Goal: Task Accomplishment & Management: Complete application form

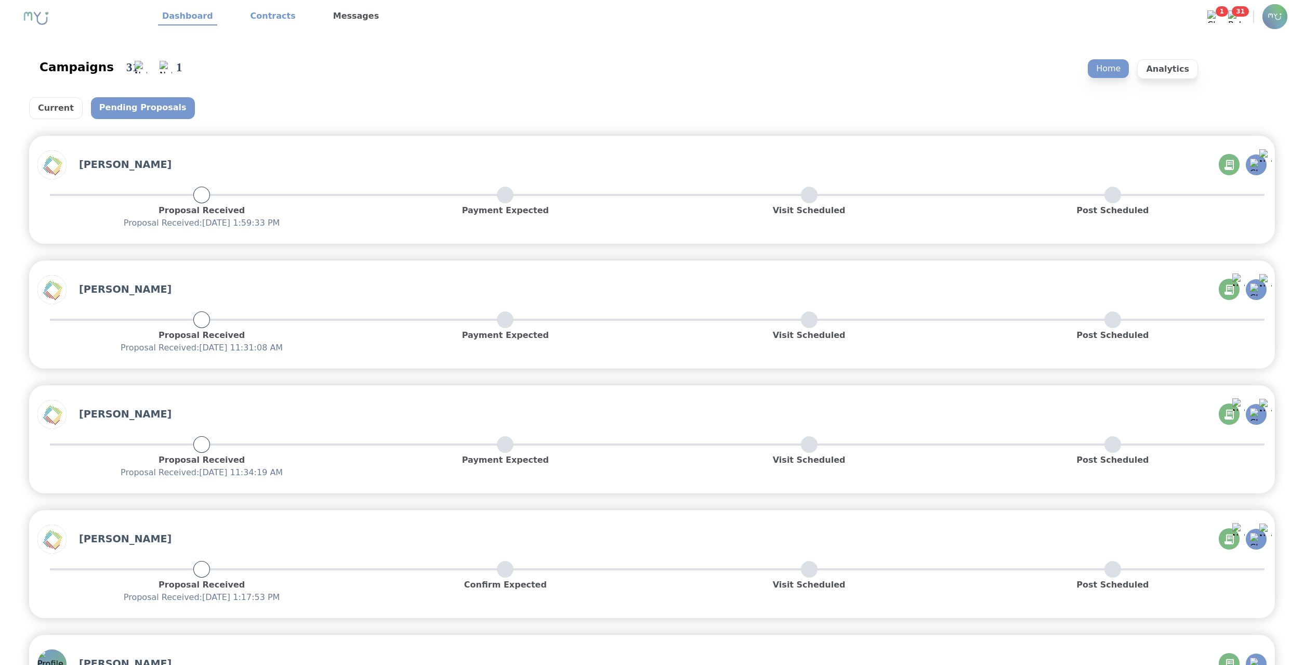
click at [271, 20] on link "Contracts" at bounding box center [273, 17] width 54 height 18
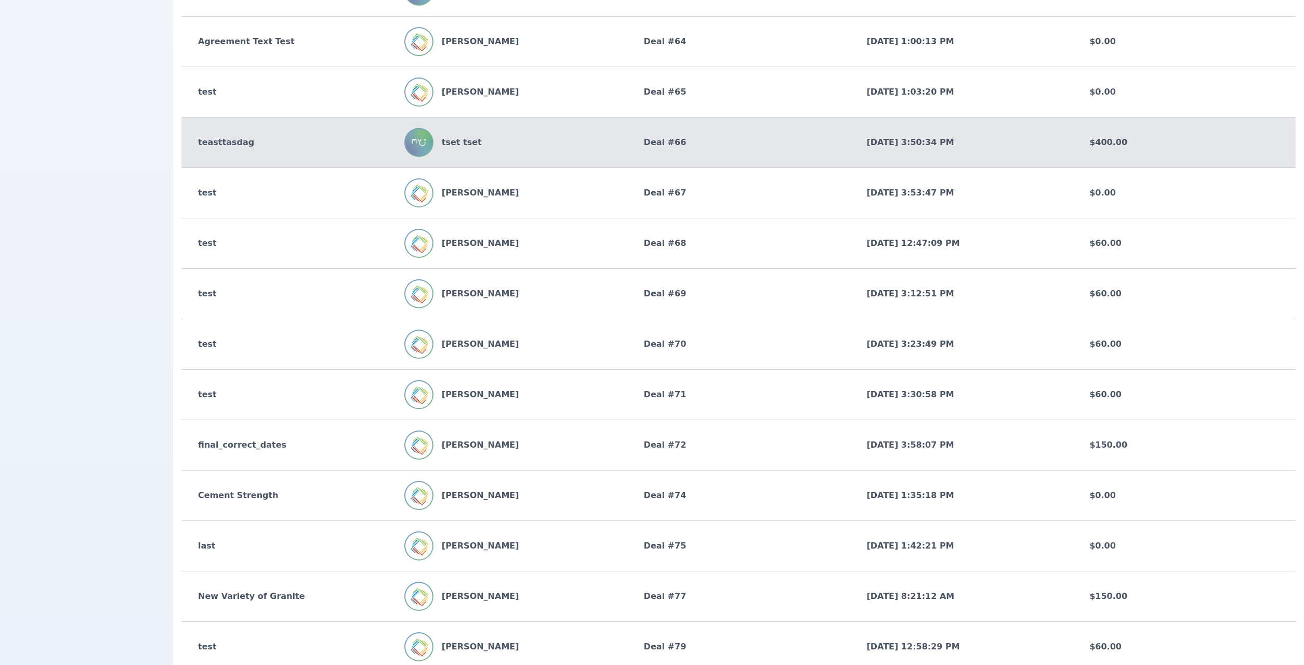
scroll to position [1457, 0]
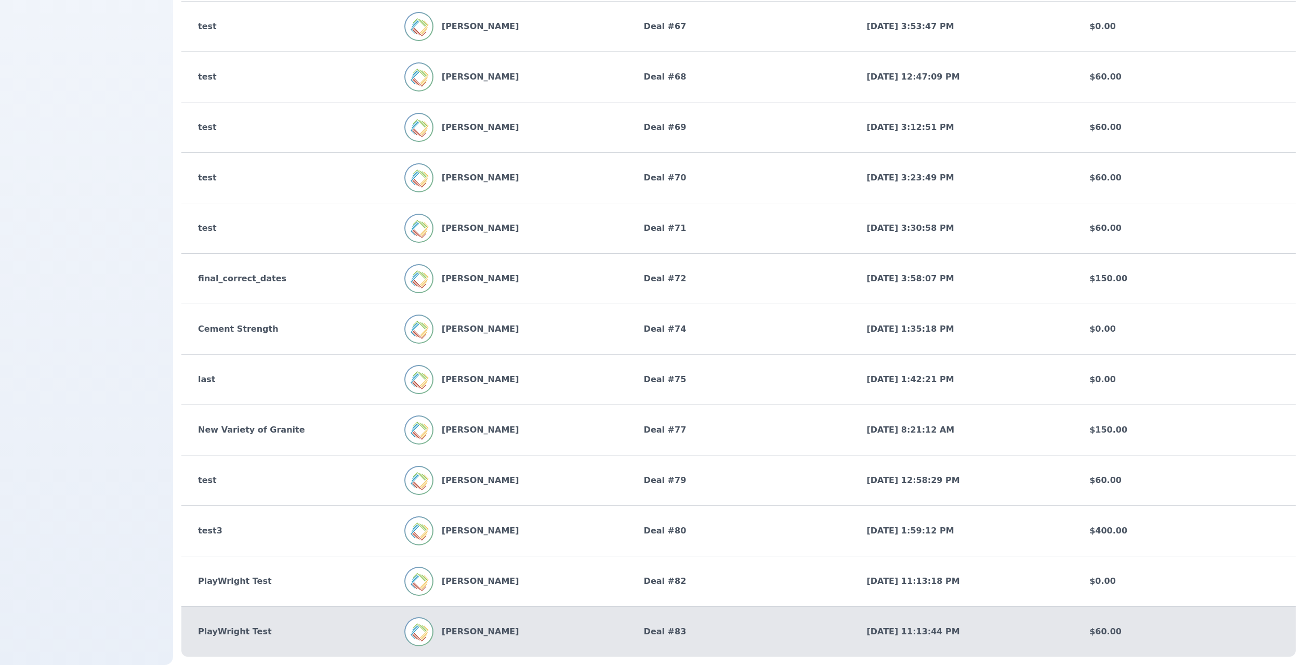
click at [678, 618] on div "PlayWright Test John Doe Deal # 83 9/26/2025, 11:13:44 PM $60.00" at bounding box center [738, 631] width 1114 height 50
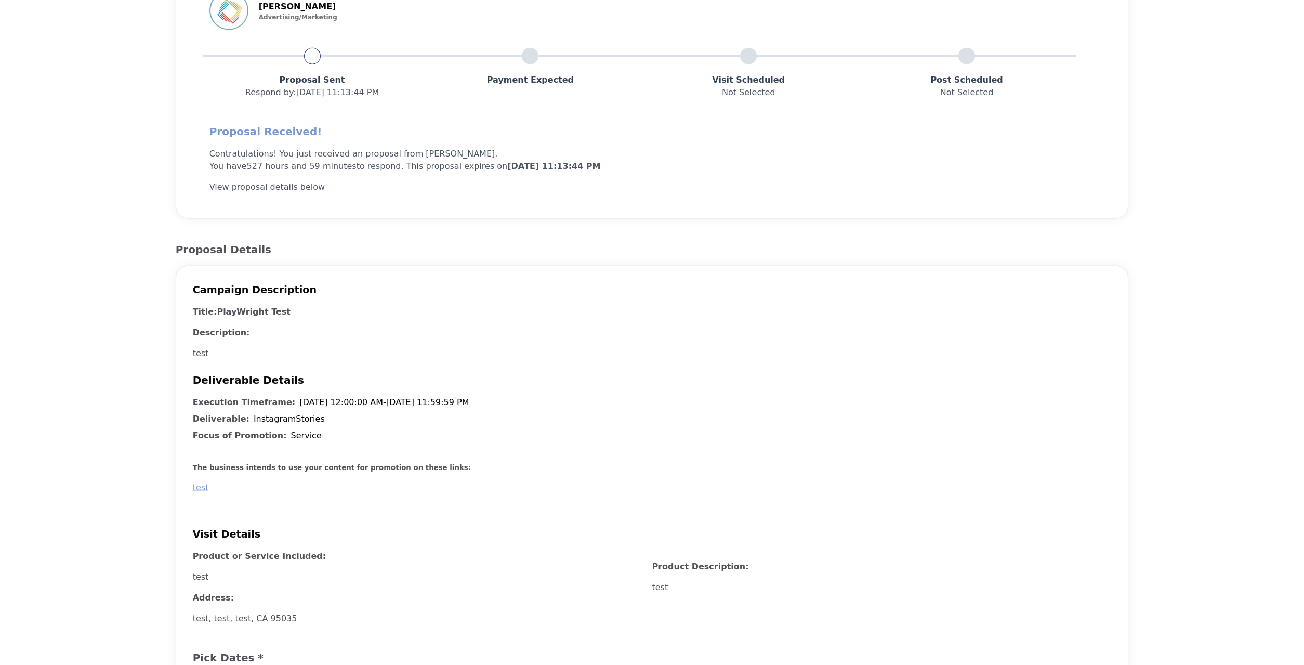
scroll to position [156, 0]
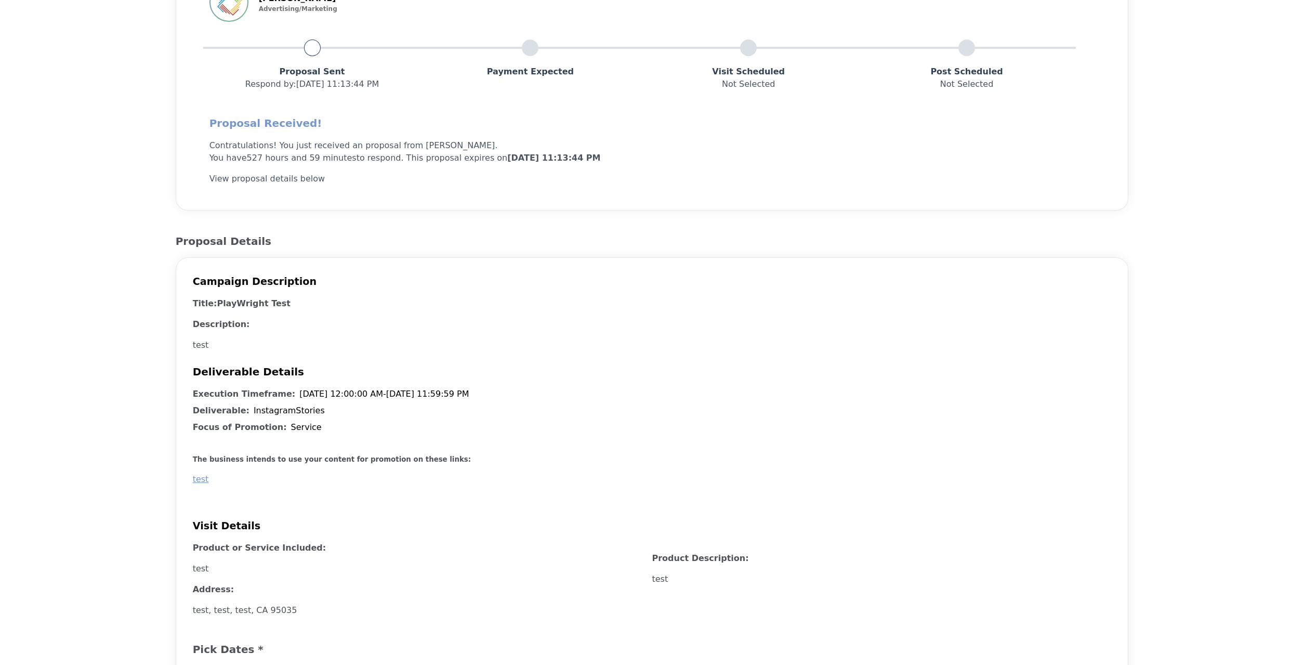
click at [312, 179] on p "View proposal details below" at bounding box center [428, 179] width 439 height 12
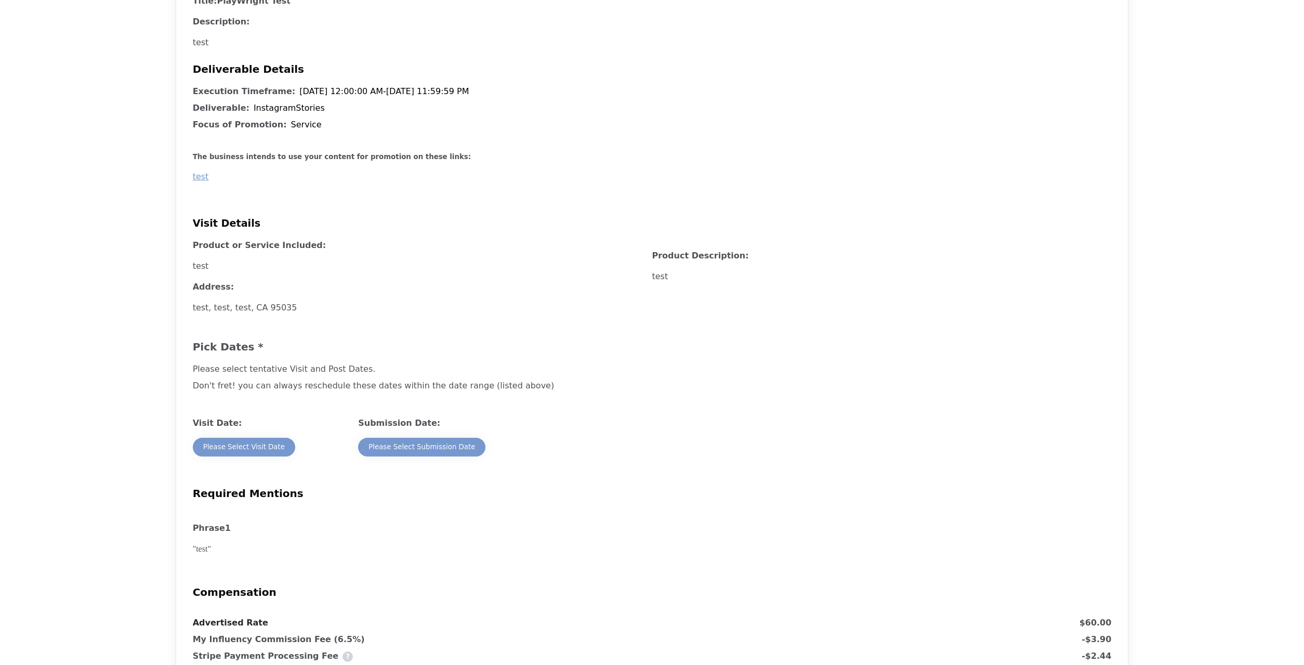
scroll to position [527, 0]
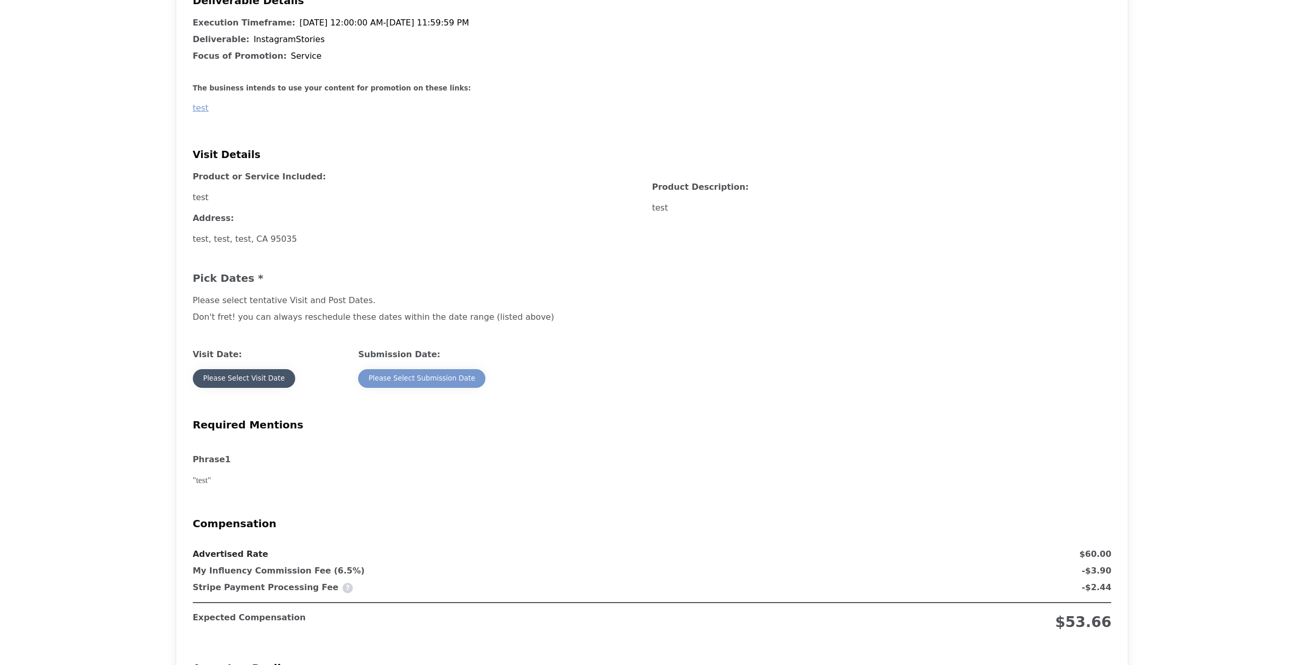
click at [253, 380] on div "Please Select Visit Date" at bounding box center [244, 378] width 82 height 10
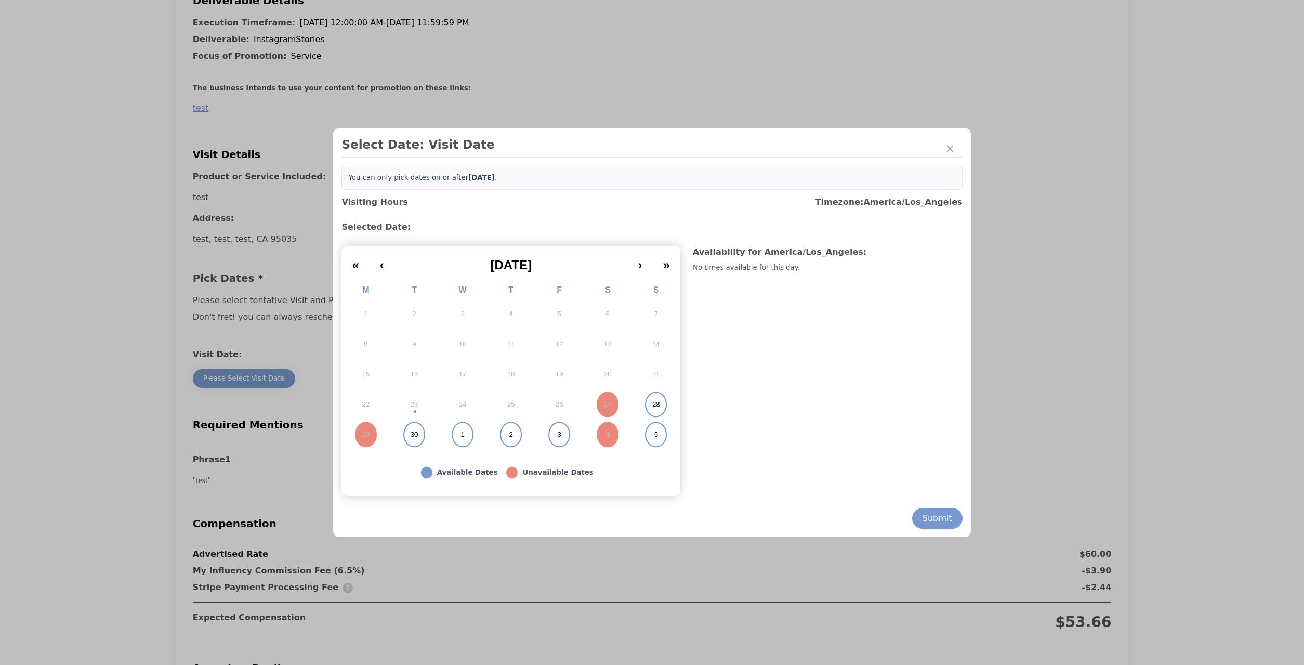
click at [655, 401] on button "28" at bounding box center [656, 404] width 48 height 30
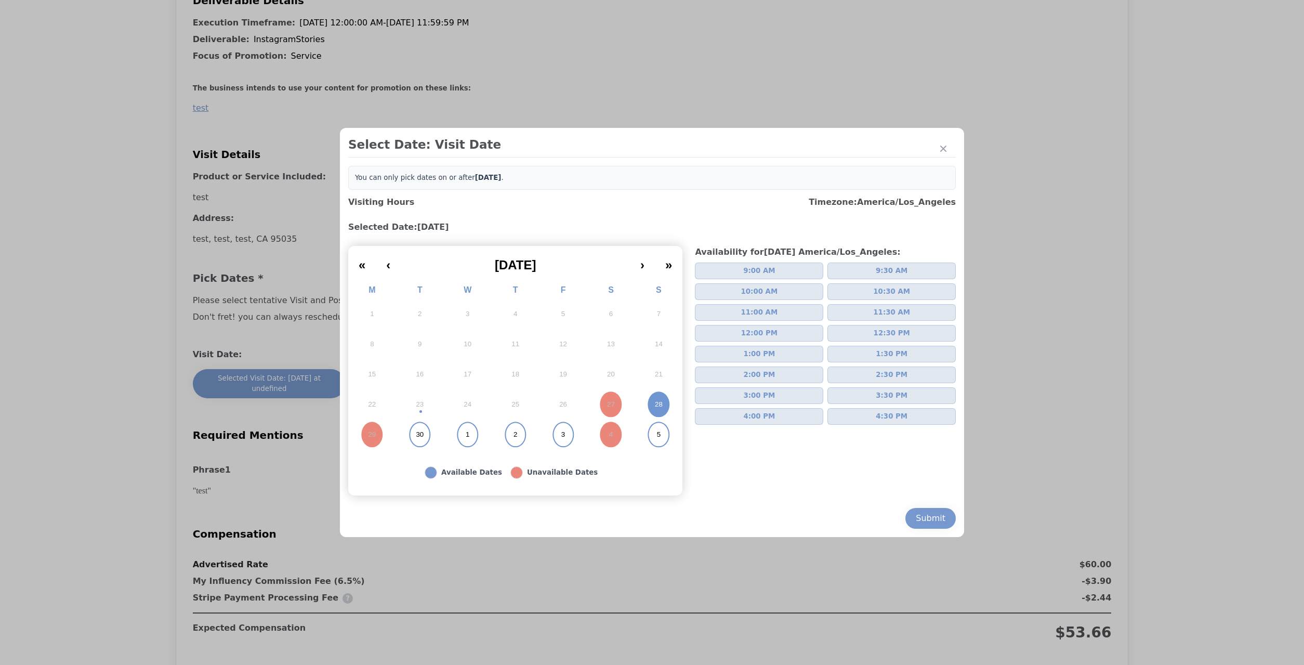
click at [654, 402] on button "28" at bounding box center [659, 404] width 48 height 30
click at [792, 319] on button "11:00 AM" at bounding box center [759, 312] width 128 height 17
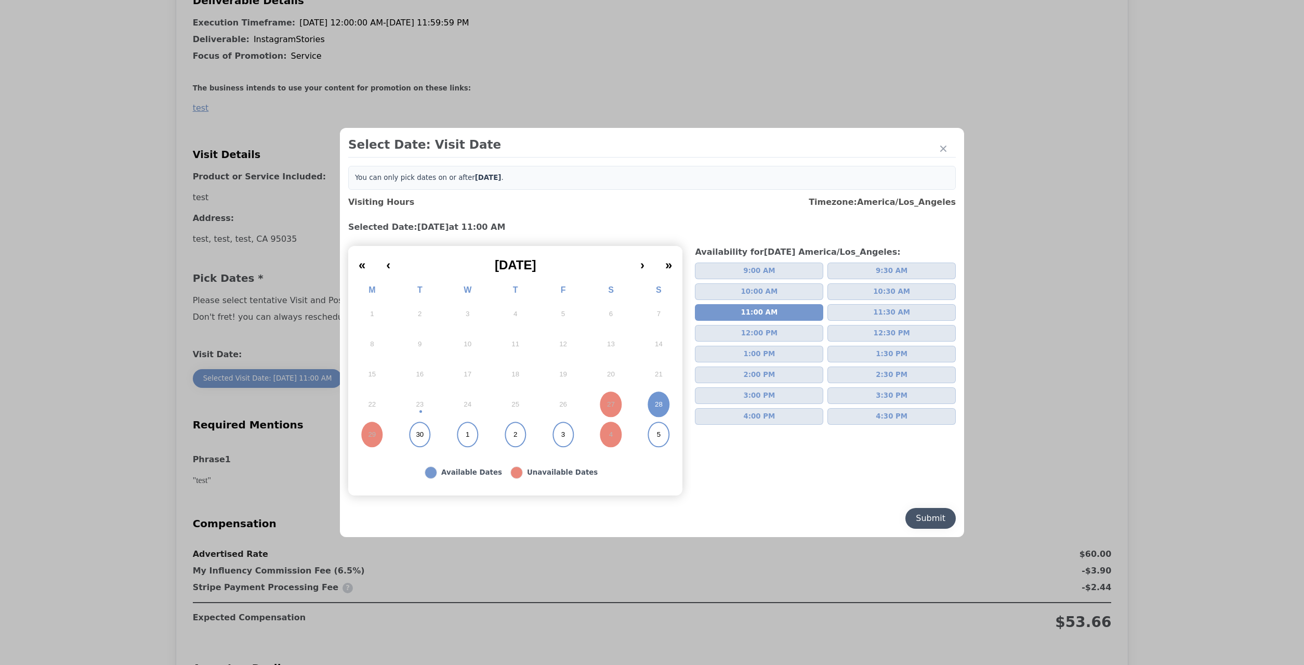
click at [921, 517] on div "Submit" at bounding box center [931, 518] width 30 height 12
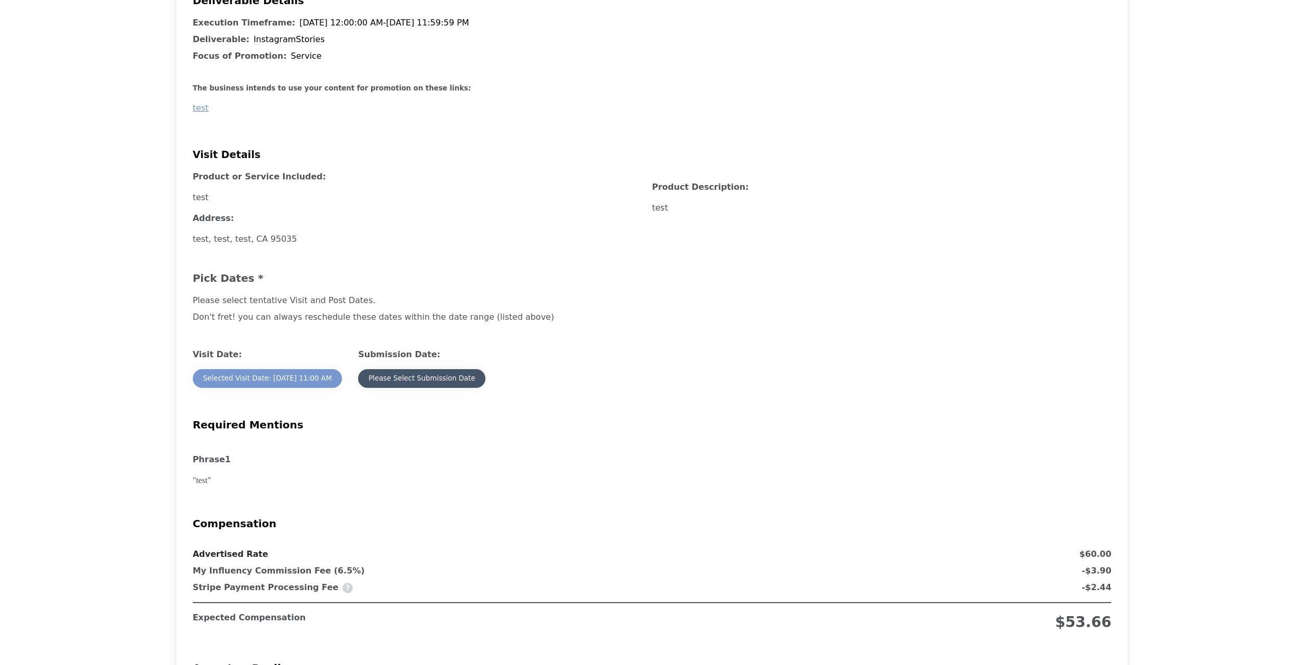
click at [449, 372] on button "Please Select Submission Date" at bounding box center [421, 378] width 127 height 19
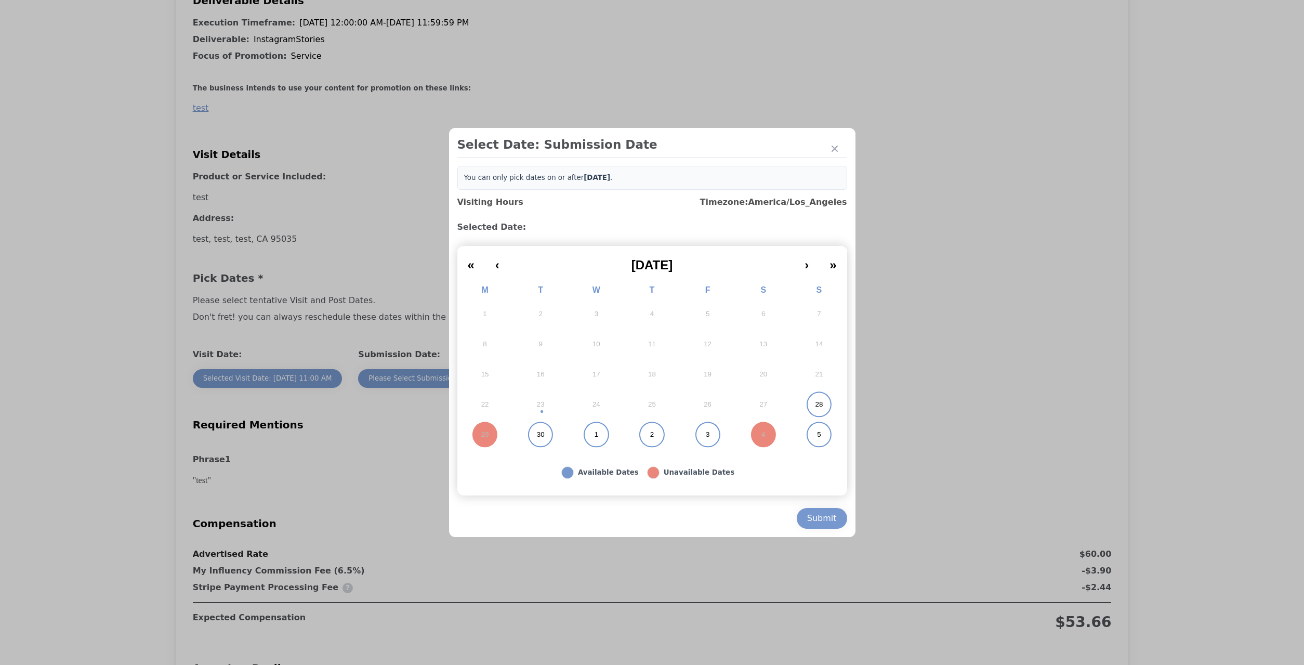
click at [808, 413] on button "28" at bounding box center [819, 404] width 56 height 30
click at [814, 517] on div "Submit" at bounding box center [822, 518] width 30 height 12
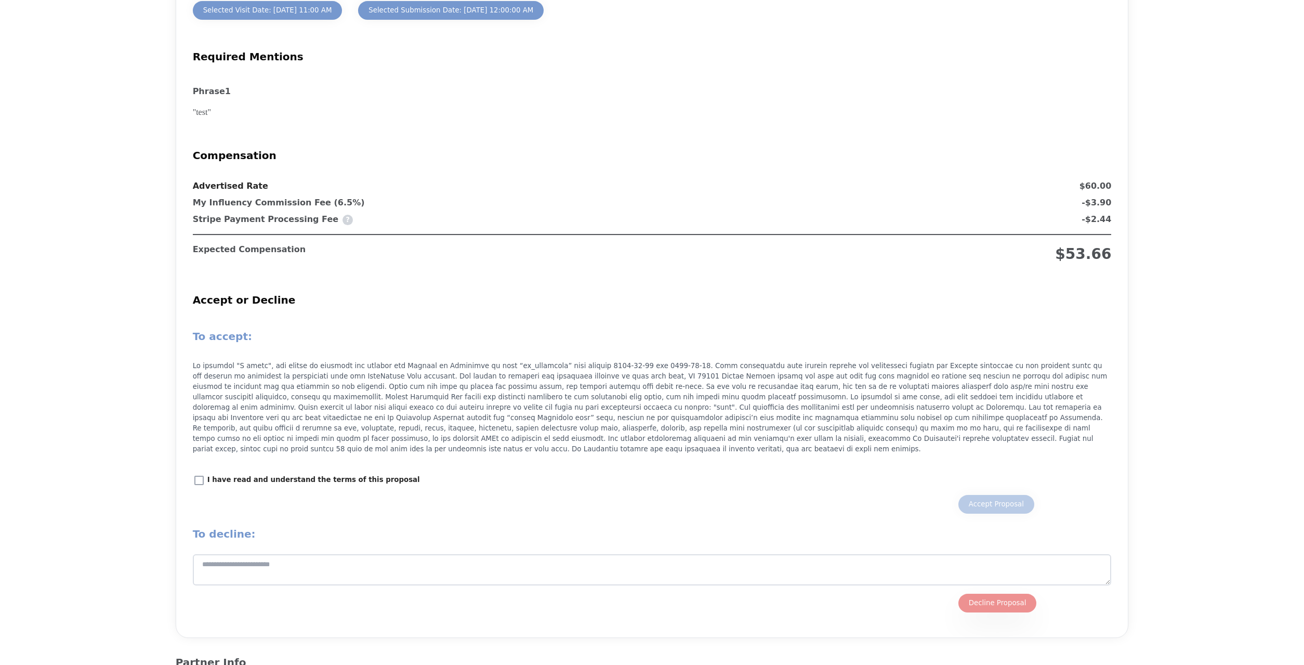
scroll to position [951, 0]
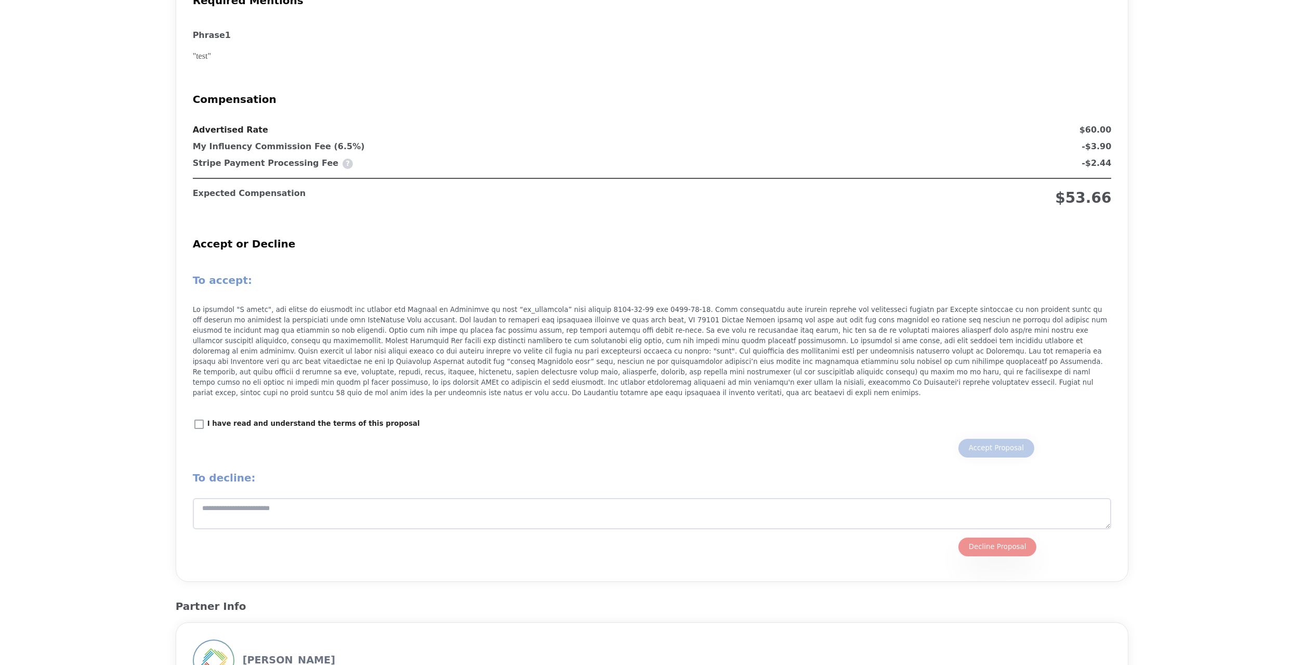
click at [282, 425] on p "I have read and understand the terms of this proposal" at bounding box center [313, 423] width 213 height 10
click at [984, 444] on div "Accept Proposal" at bounding box center [996, 448] width 55 height 10
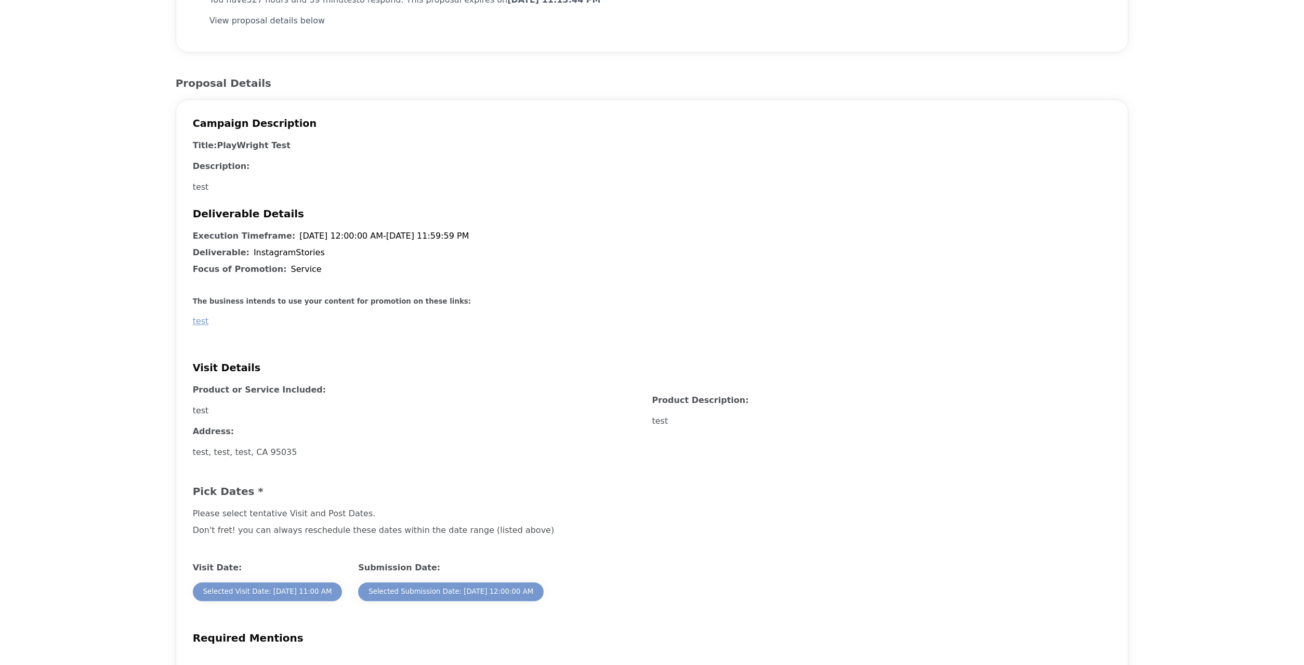
scroll to position [315, 0]
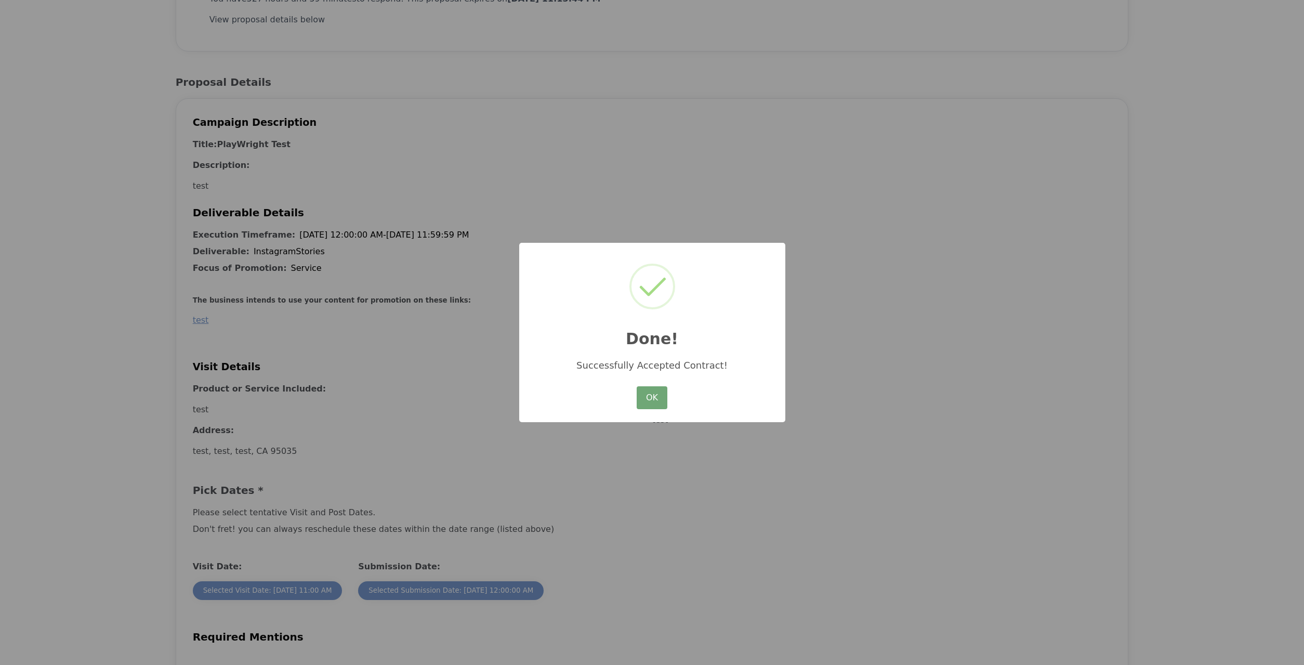
click at [640, 405] on button "OK" at bounding box center [652, 397] width 30 height 23
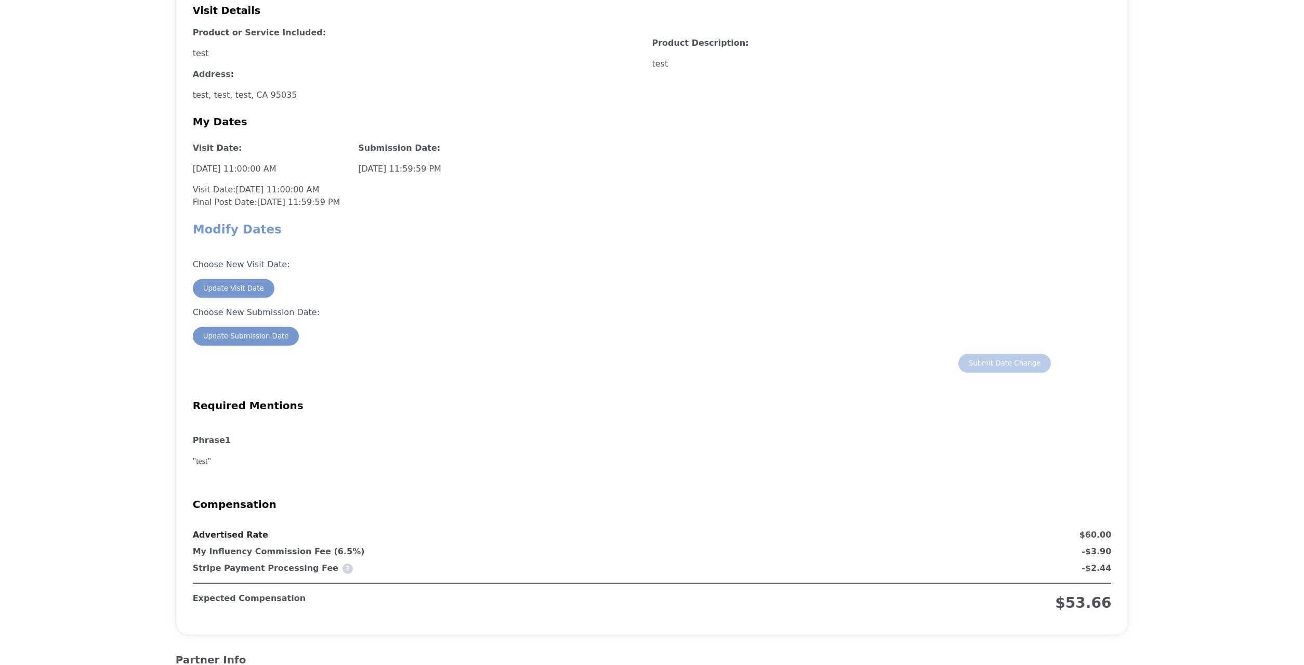
scroll to position [739, 0]
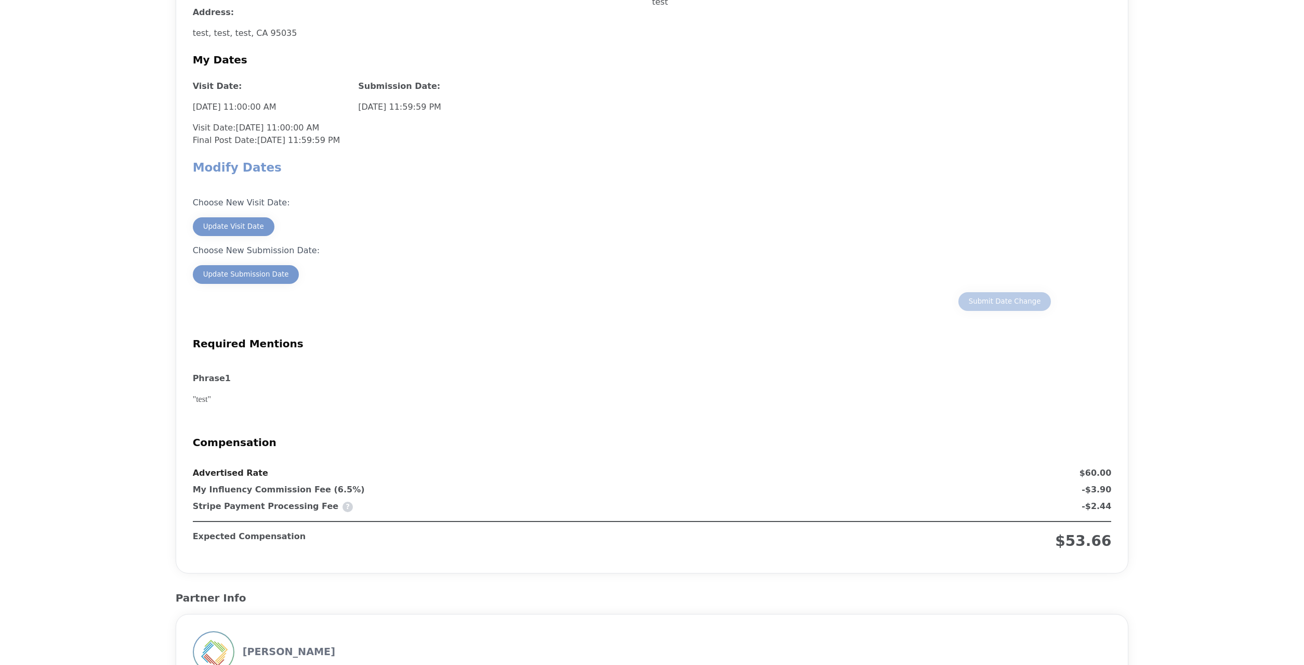
click at [256, 217] on div "Choose New Visit Date: Update Visit Date Choose New Submission Date: Update Sub…" at bounding box center [652, 245] width 919 height 131
click at [252, 226] on div "Update Visit Date" at bounding box center [233, 226] width 61 height 10
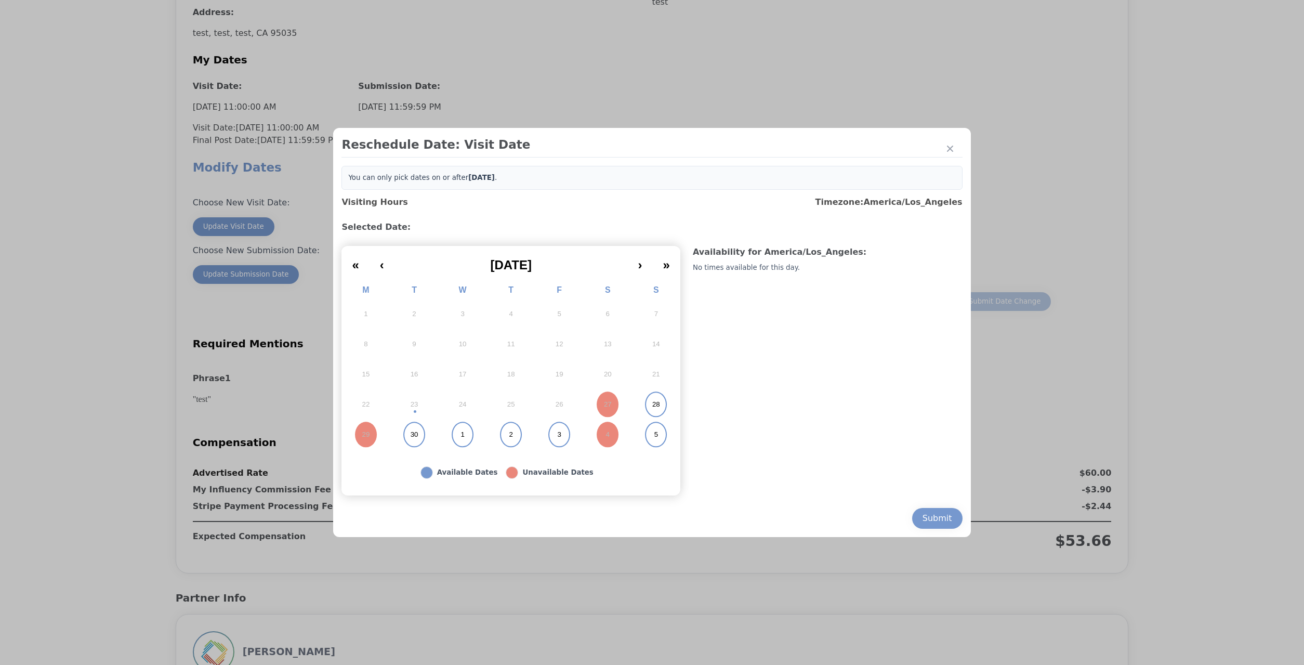
click at [982, 226] on div at bounding box center [652, 332] width 1304 height 665
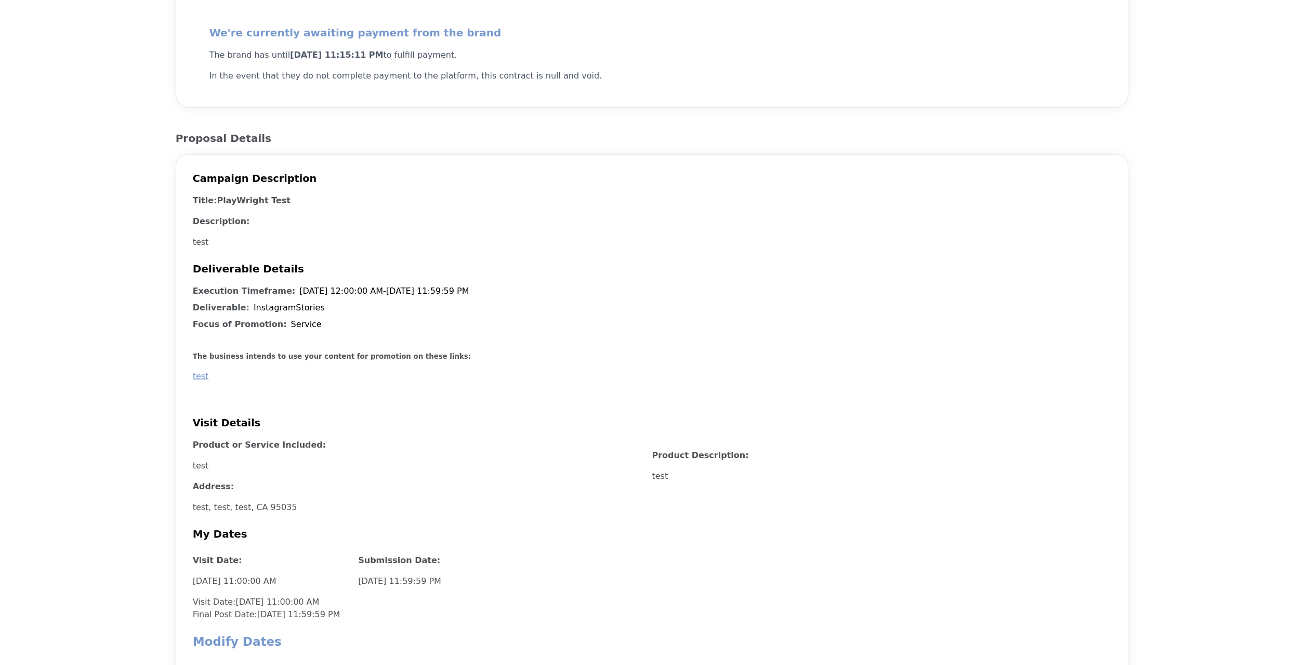
scroll to position [530, 0]
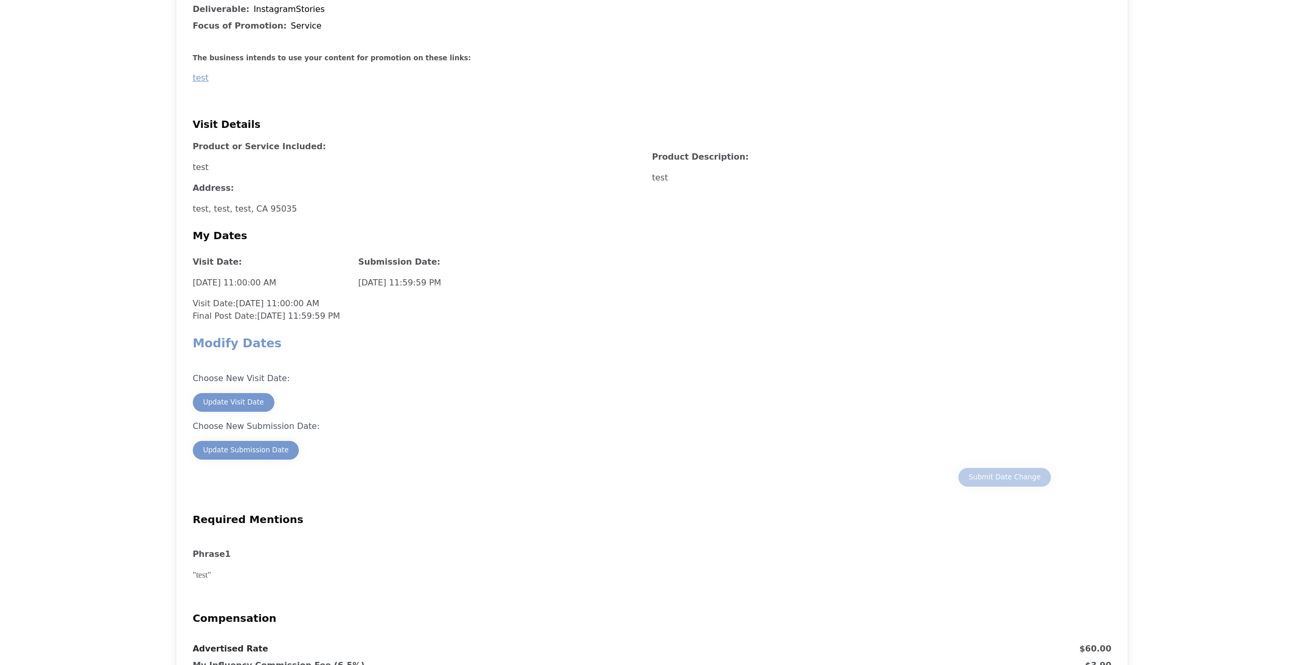
scroll to position [792, 0]
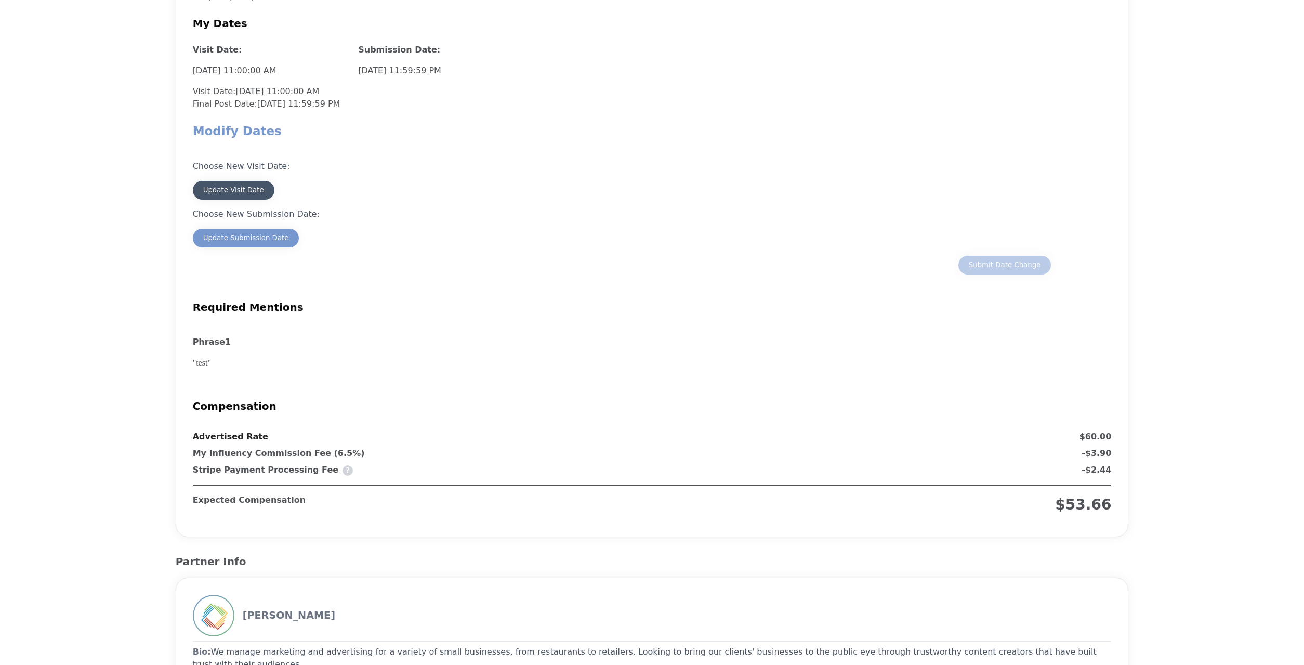
click at [244, 188] on div "Update Visit Date" at bounding box center [233, 190] width 61 height 10
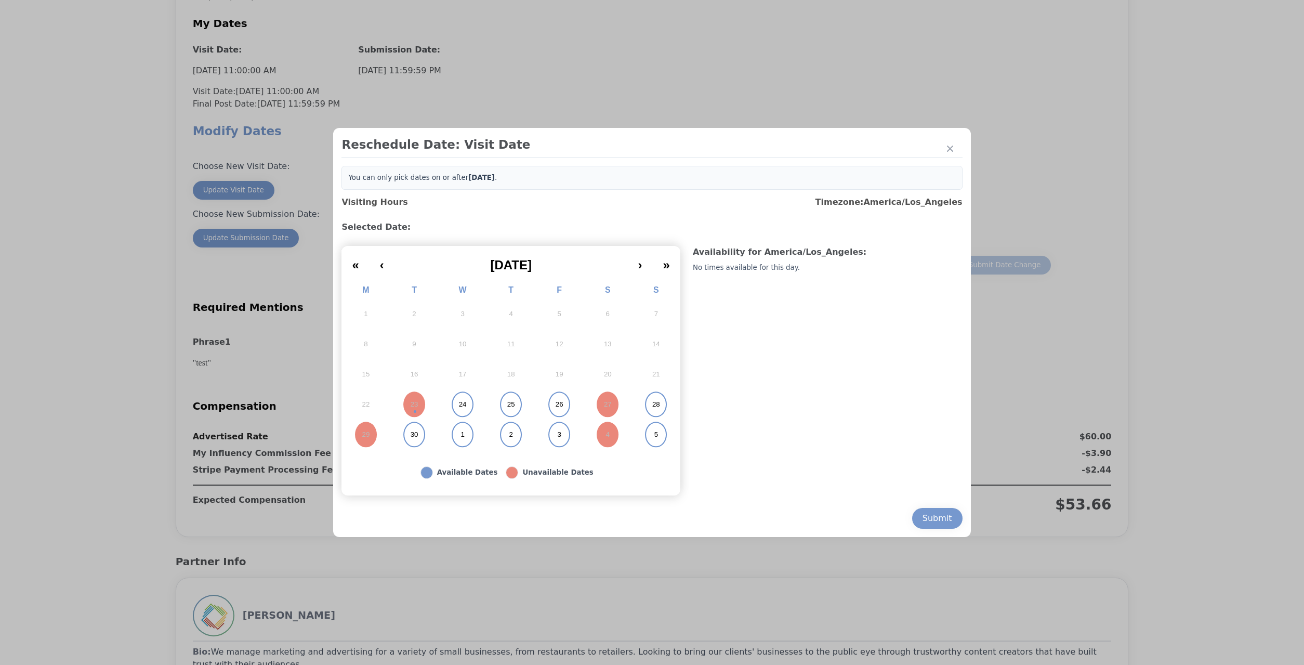
click at [508, 402] on button "25" at bounding box center [511, 404] width 48 height 30
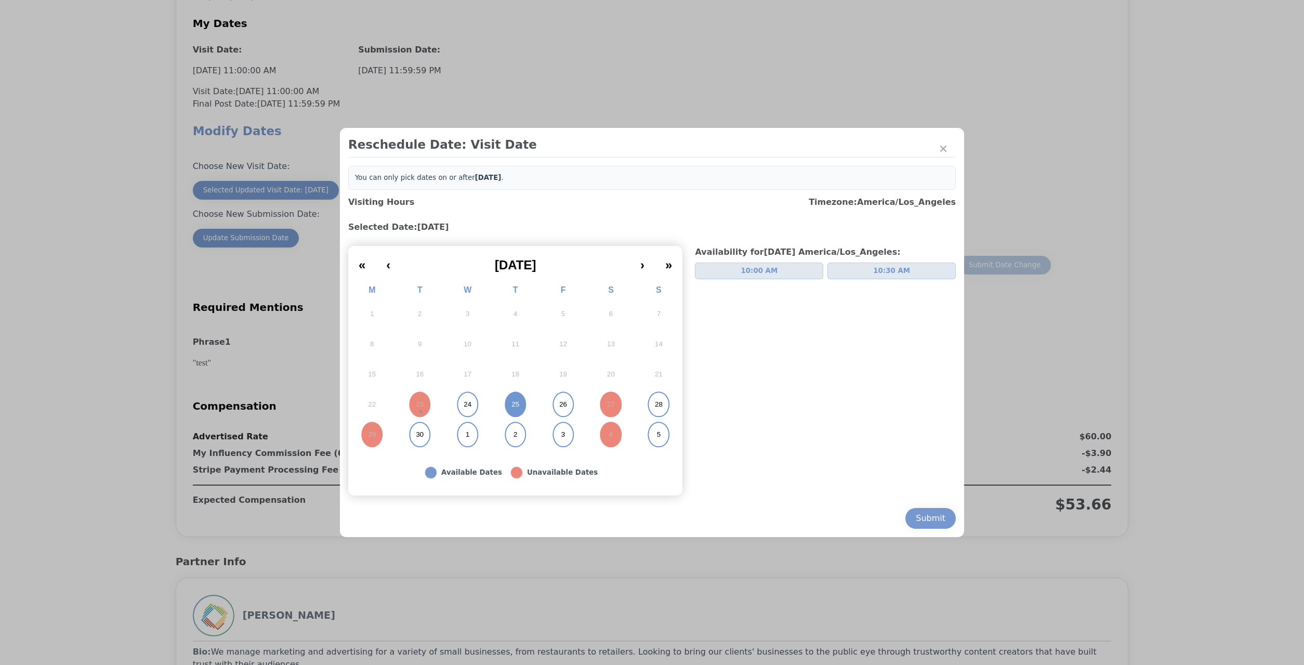
click at [474, 403] on button "24" at bounding box center [468, 404] width 48 height 30
click at [564, 408] on button "26" at bounding box center [563, 404] width 48 height 30
click at [775, 266] on button "10:00 AM" at bounding box center [759, 270] width 128 height 17
click at [906, 511] on button "Submit" at bounding box center [930, 518] width 50 height 21
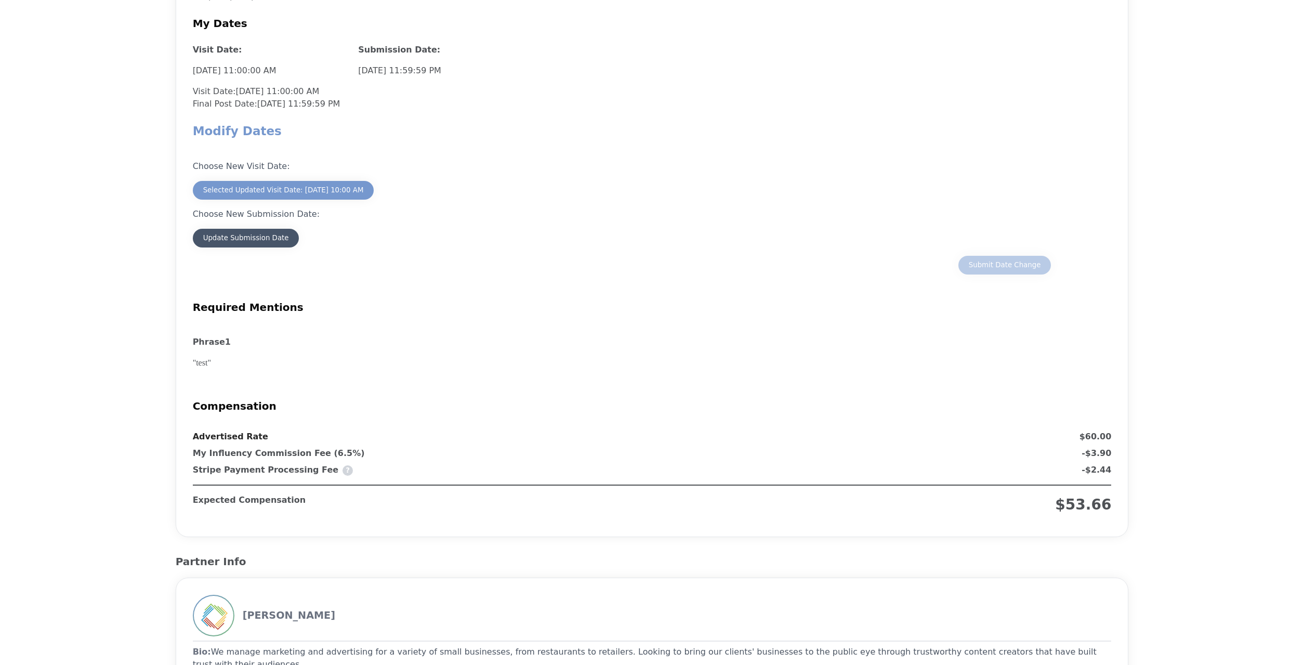
click at [259, 246] on button "Update Submission Date" at bounding box center [246, 238] width 107 height 19
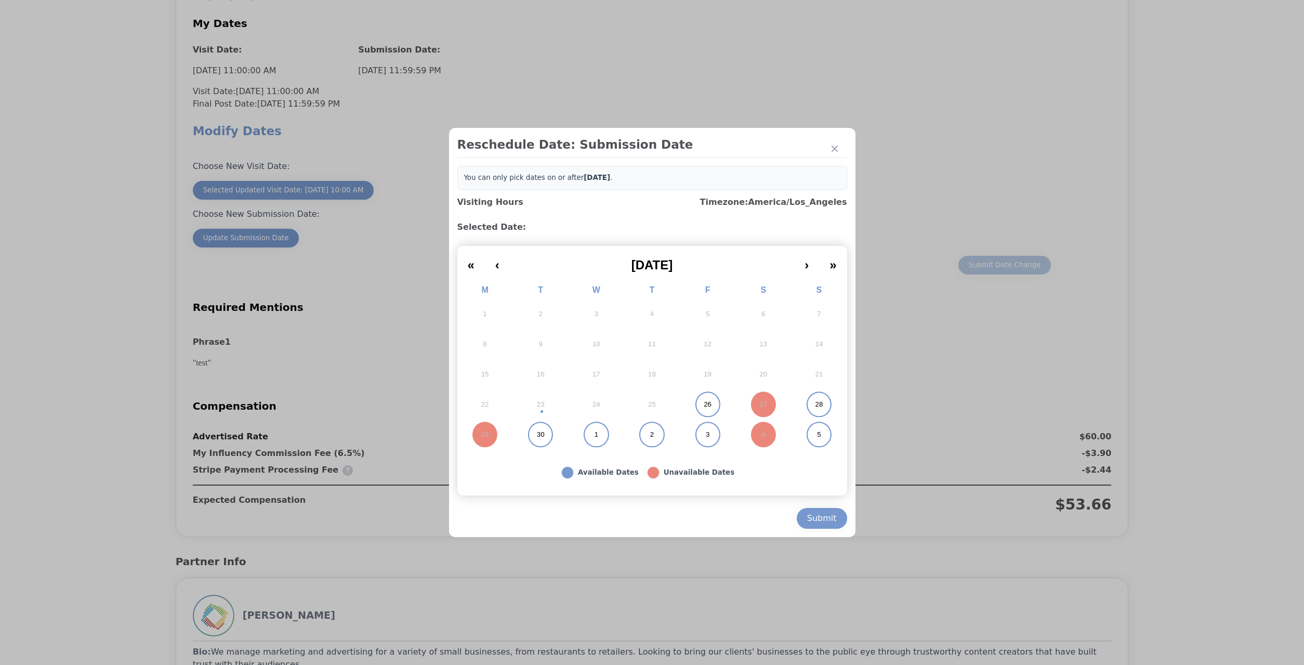
click at [700, 408] on button "26" at bounding box center [708, 404] width 56 height 30
click at [828, 524] on button "Submit" at bounding box center [822, 518] width 50 height 21
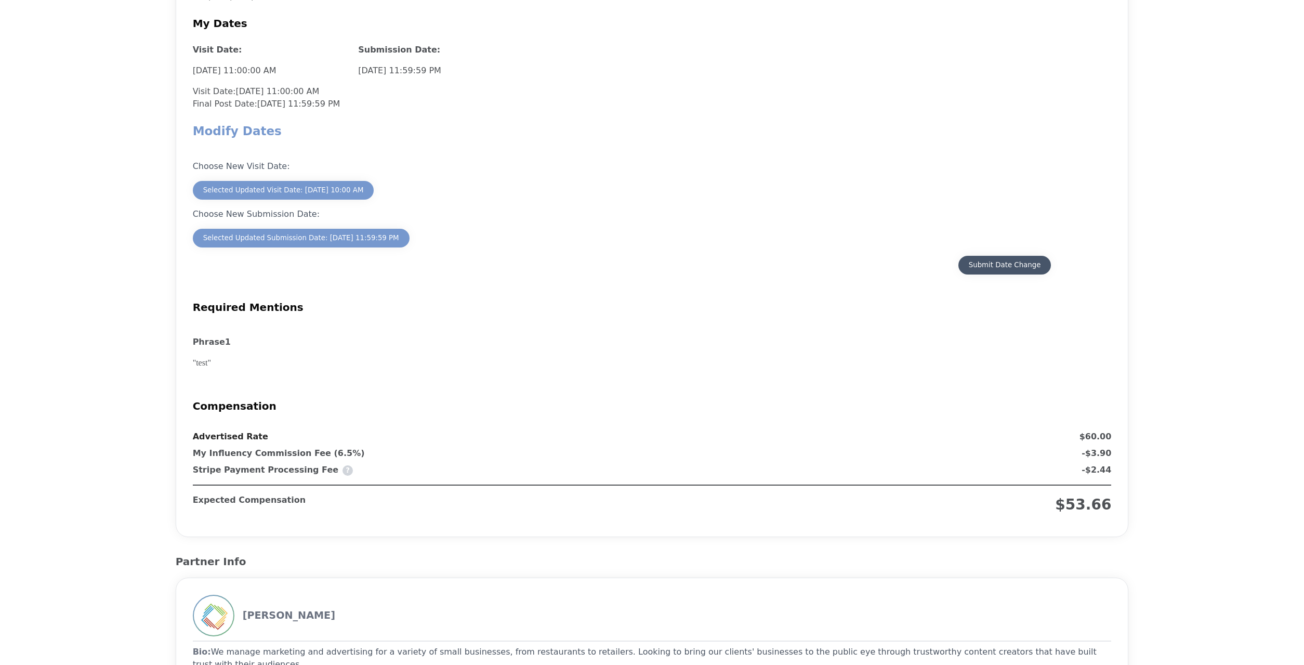
click at [996, 270] on div "Submit Date Change" at bounding box center [1005, 265] width 72 height 10
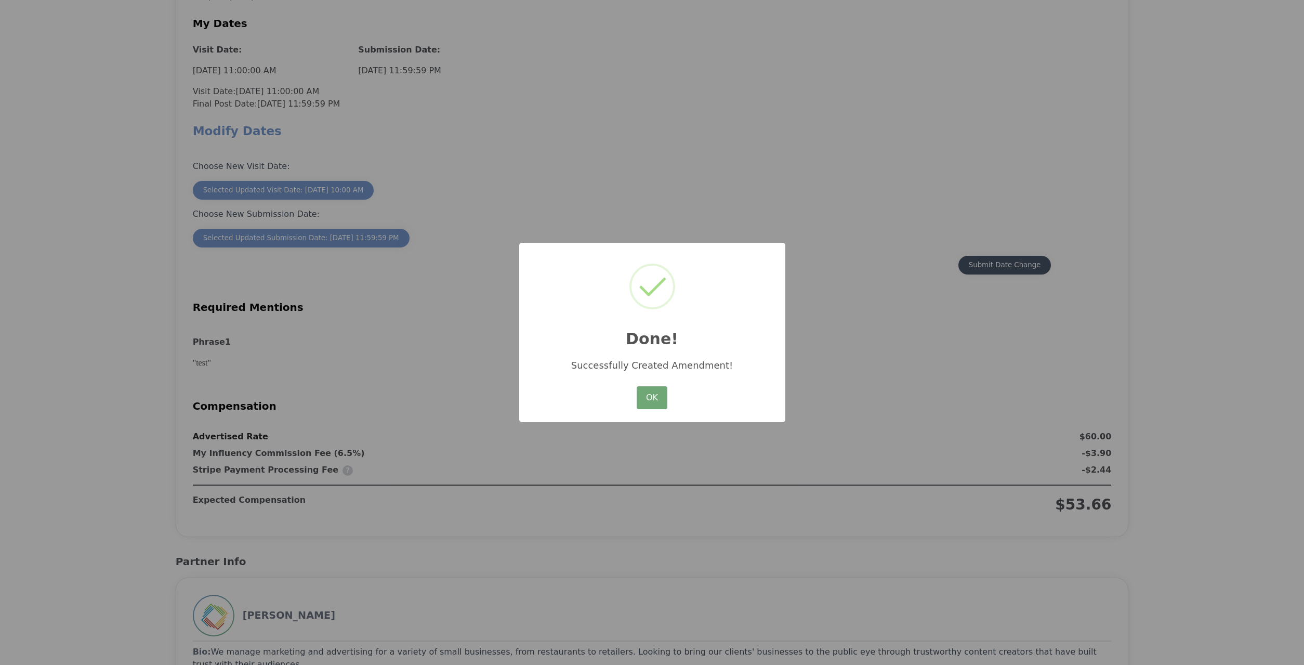
click at [659, 391] on button "OK" at bounding box center [652, 397] width 30 height 23
